Goal: Task Accomplishment & Management: Complete application form

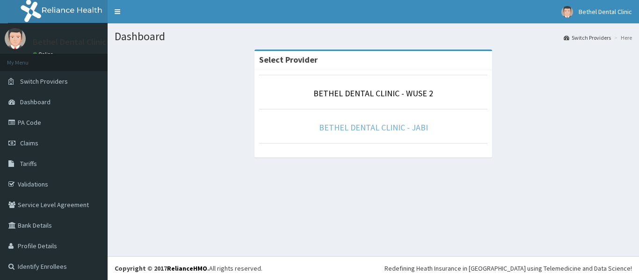
click at [392, 131] on link "BETHEL DENTAL CLINIC - JABI" at bounding box center [373, 127] width 109 height 11
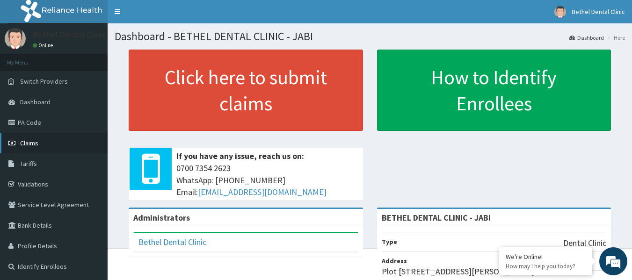
click at [50, 142] on link "Claims" at bounding box center [54, 143] width 108 height 21
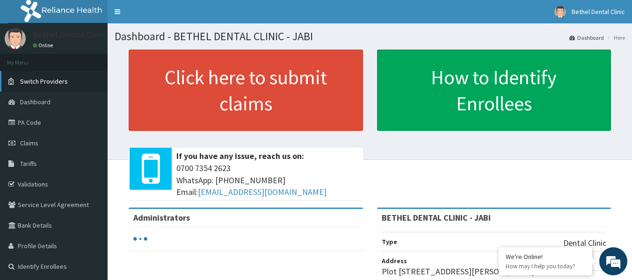
click at [59, 78] on span "Switch Providers" at bounding box center [44, 81] width 48 height 8
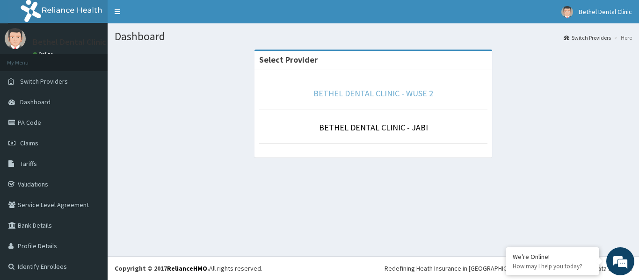
click at [347, 92] on link "BETHEL DENTAL CLINIC - WUSE 2" at bounding box center [374, 93] width 120 height 11
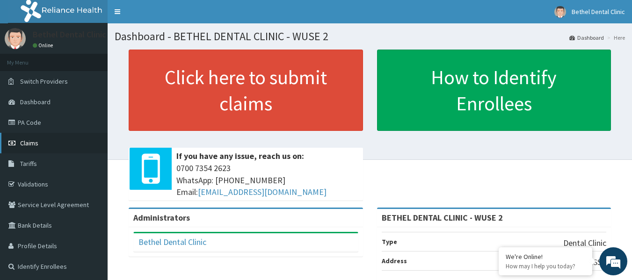
click at [47, 145] on link "Claims" at bounding box center [54, 143] width 108 height 21
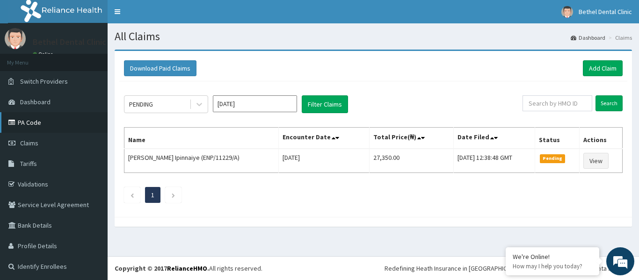
click at [54, 125] on link "PA Code" at bounding box center [54, 122] width 108 height 21
click at [600, 64] on link "Add Claim" at bounding box center [603, 68] width 40 height 16
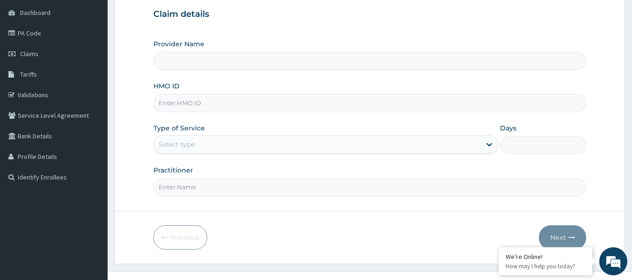
scroll to position [94, 0]
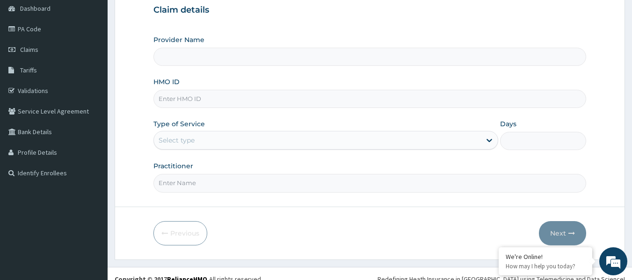
type input "BETHEL DENTAL CLINIC - WUSE 2"
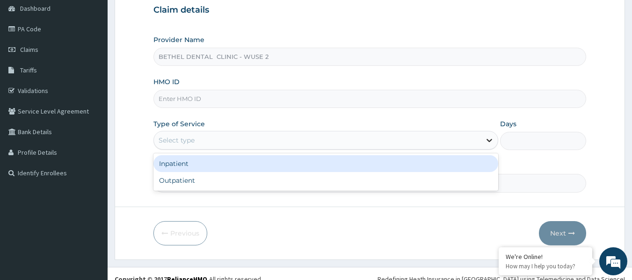
click at [490, 139] on icon at bounding box center [489, 140] width 9 height 9
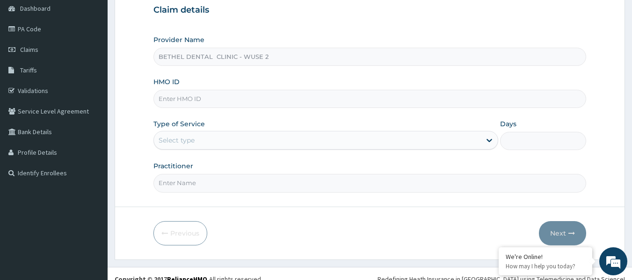
click at [123, 111] on form "Step 1 of 2 Claim details Provider Name BETHEL DENTAL CLINIC - WUSE 2 HMO ID Ty…" at bounding box center [370, 108] width 511 height 304
click at [532, 142] on input "Days" at bounding box center [543, 141] width 86 height 18
click at [132, 109] on form "Step 1 of 2 Claim details Provider Name BETHEL DENTAL CLINIC - WUSE 2 HMO ID Ty…" at bounding box center [370, 108] width 511 height 304
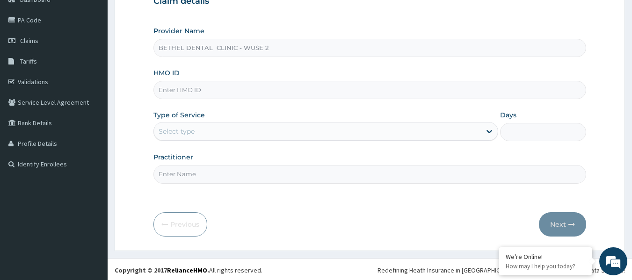
scroll to position [104, 0]
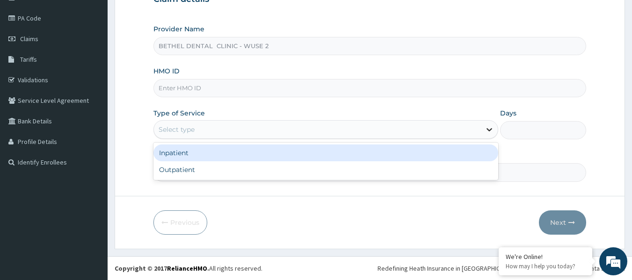
click at [489, 131] on icon at bounding box center [489, 129] width 9 height 9
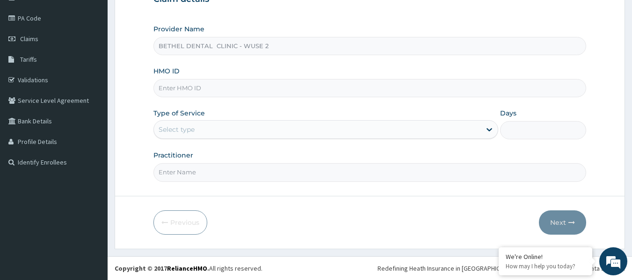
click at [126, 108] on form "Step 1 of 2 Claim details Provider Name BETHEL DENTAL CLINIC - WUSE 2 HMO ID Ty…" at bounding box center [370, 97] width 511 height 304
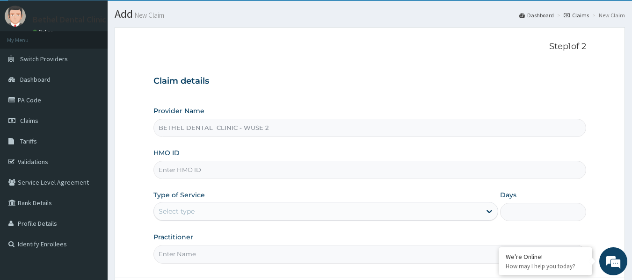
scroll to position [0, 0]
